Goal: Information Seeking & Learning: Check status

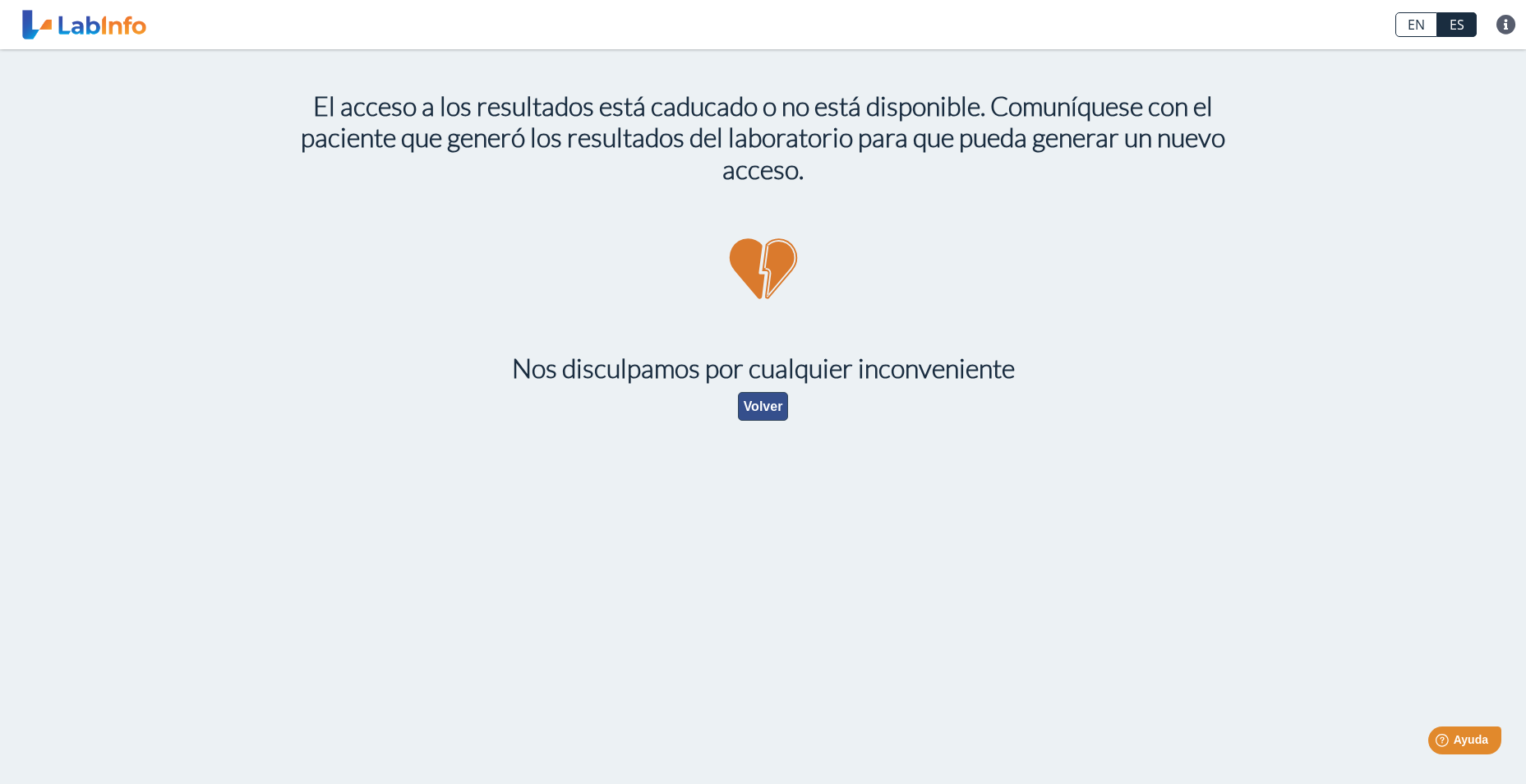
click at [768, 411] on button "Volver" at bounding box center [763, 406] width 51 height 29
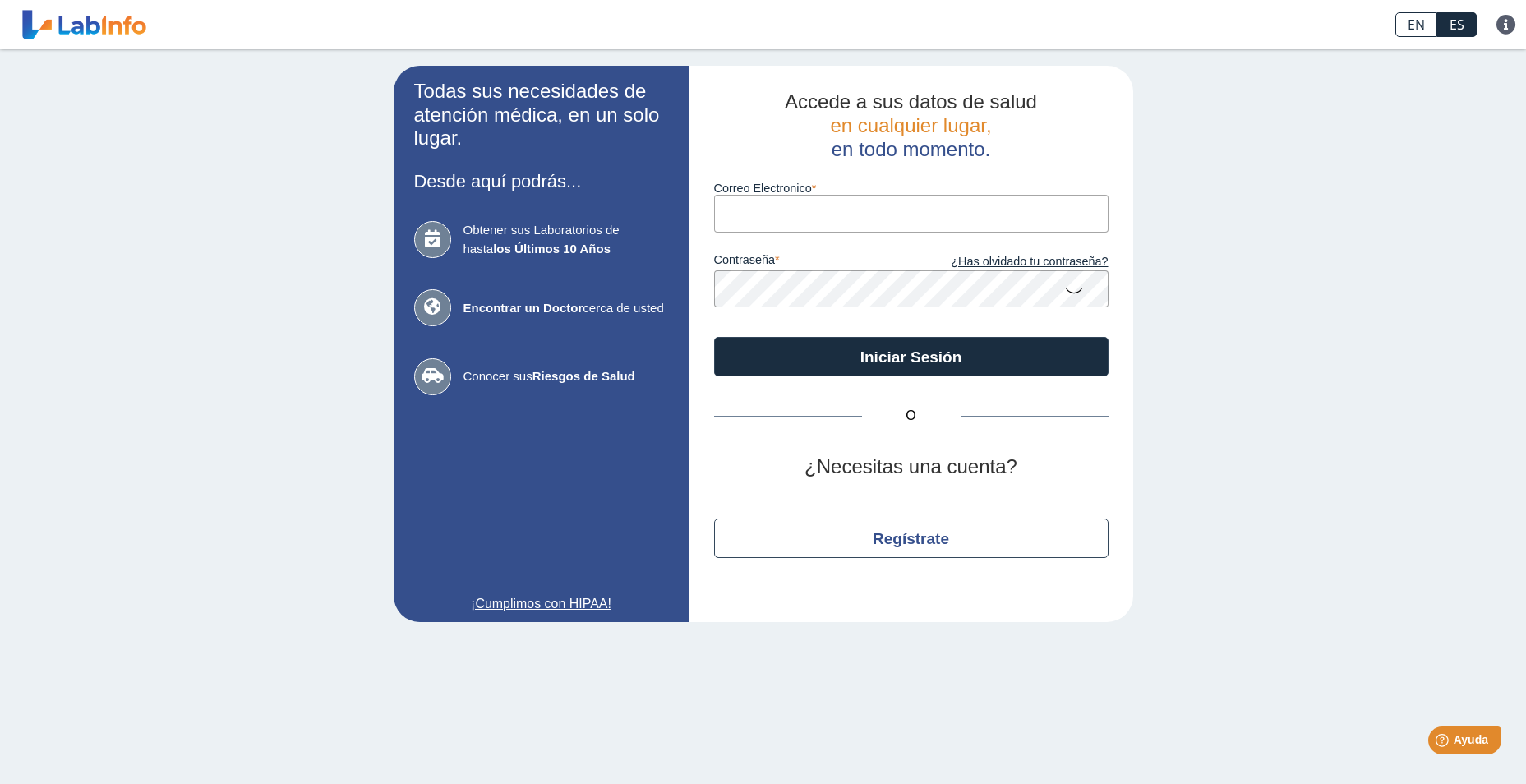
click at [773, 217] on input "Correo Electronico" at bounding box center [911, 213] width 394 height 37
type input "[EMAIL_ADDRESS][DOMAIN_NAME]"
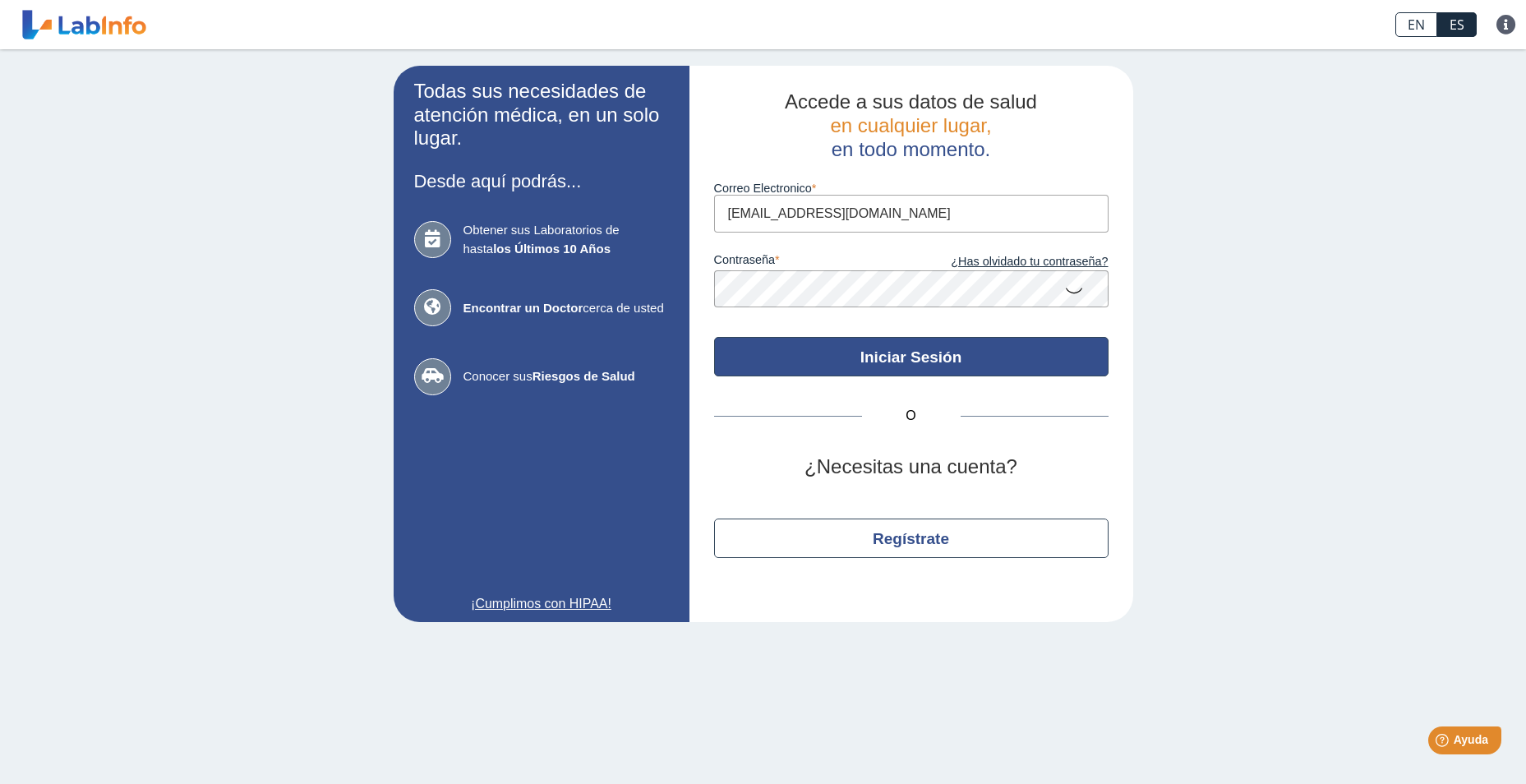
click at [844, 355] on button "Iniciar Sesión" at bounding box center [911, 356] width 394 height 39
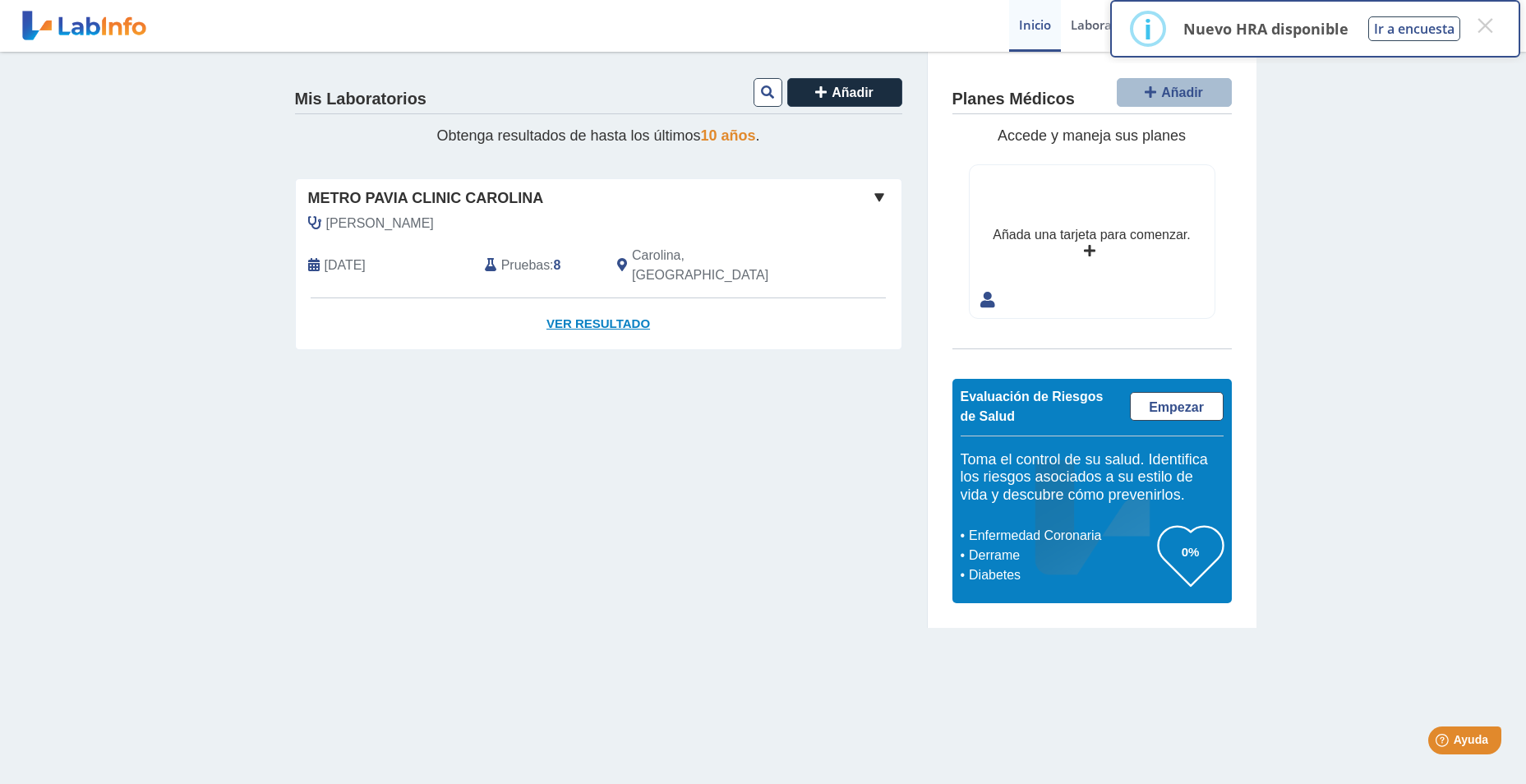
click at [611, 299] on link "Ver Resultado" at bounding box center [598, 325] width 606 height 52
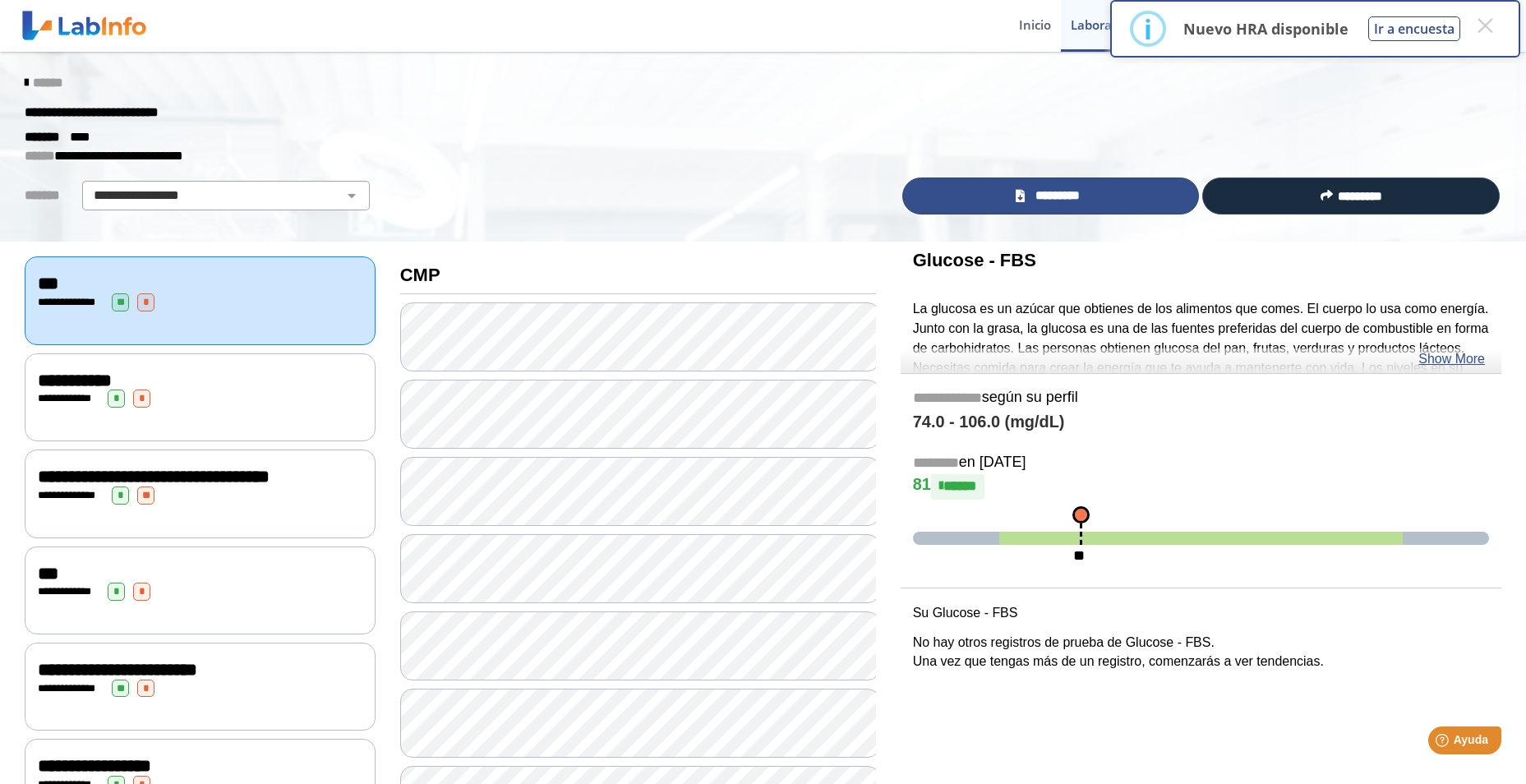
click at [1047, 200] on span "*********" at bounding box center [1058, 196] width 56 height 19
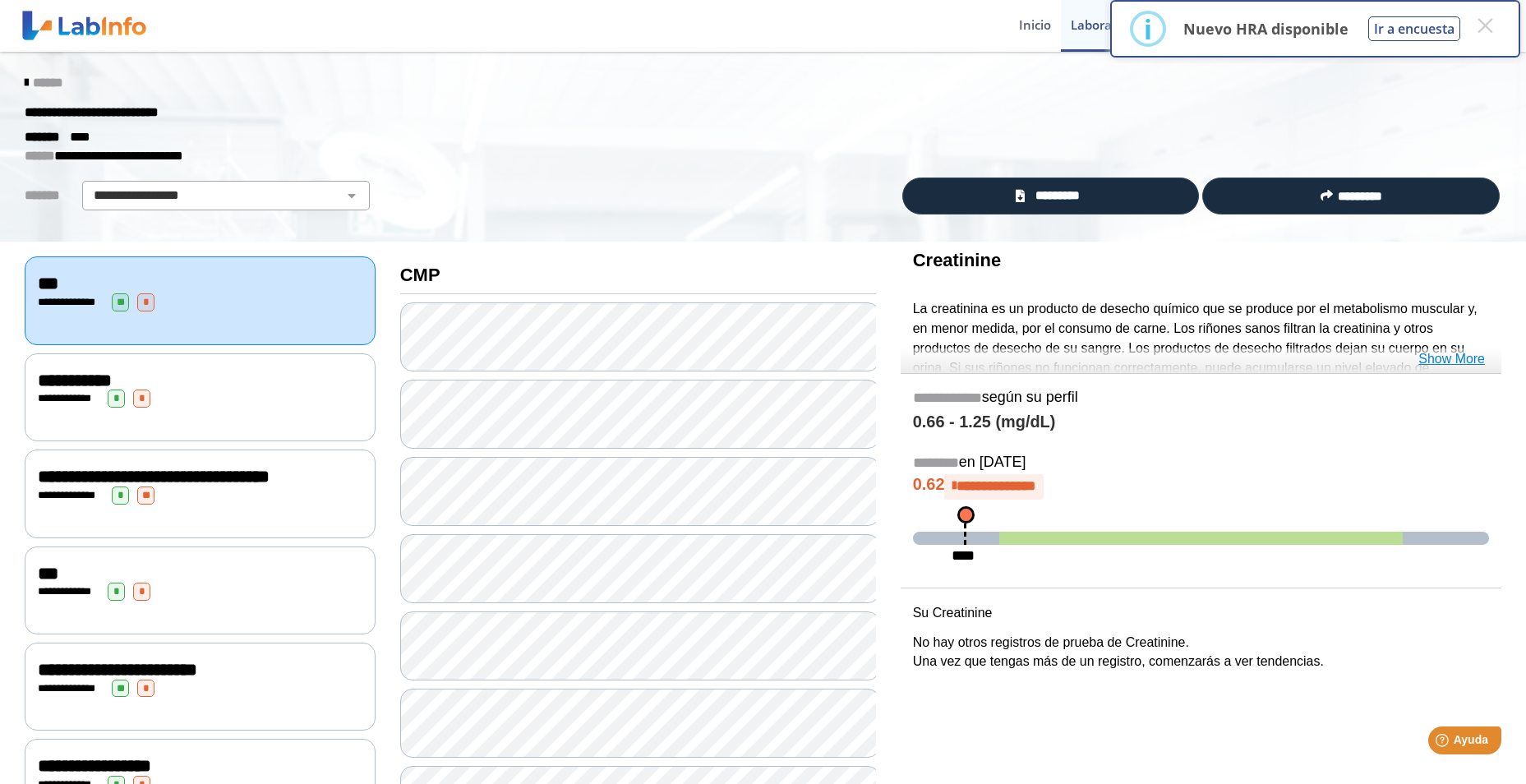
click at [1431, 360] on link "Show More" at bounding box center [1451, 359] width 67 height 20
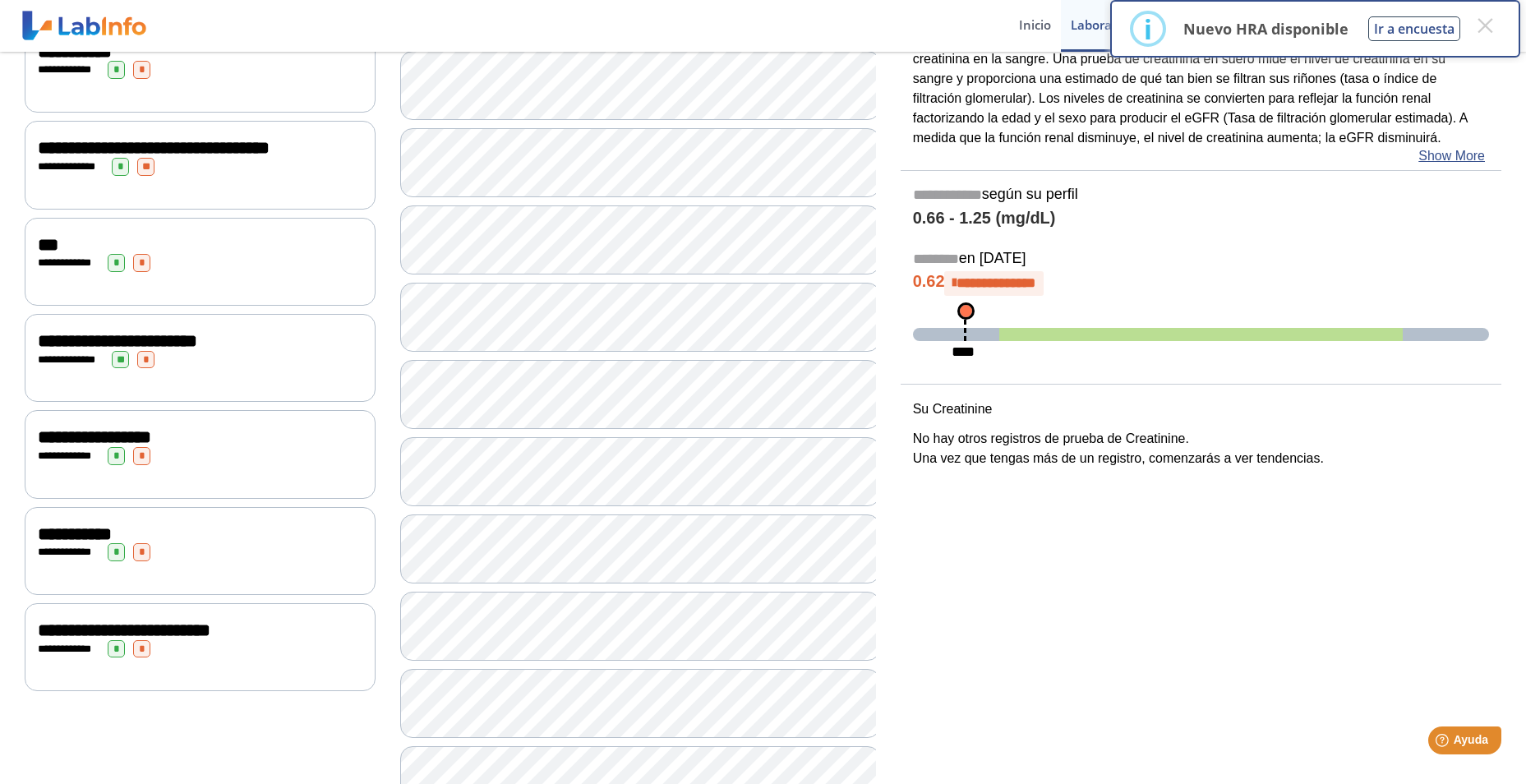
scroll to position [411, 0]
